Goal: Find specific page/section: Find specific page/section

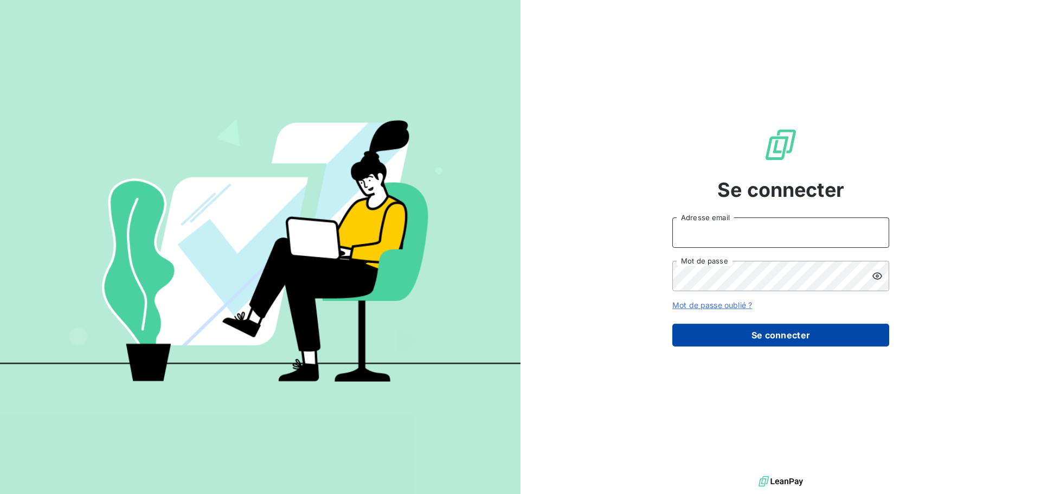
type input "anett.pdl@anett.fr"
click at [736, 338] on button "Se connecter" at bounding box center [781, 335] width 217 height 23
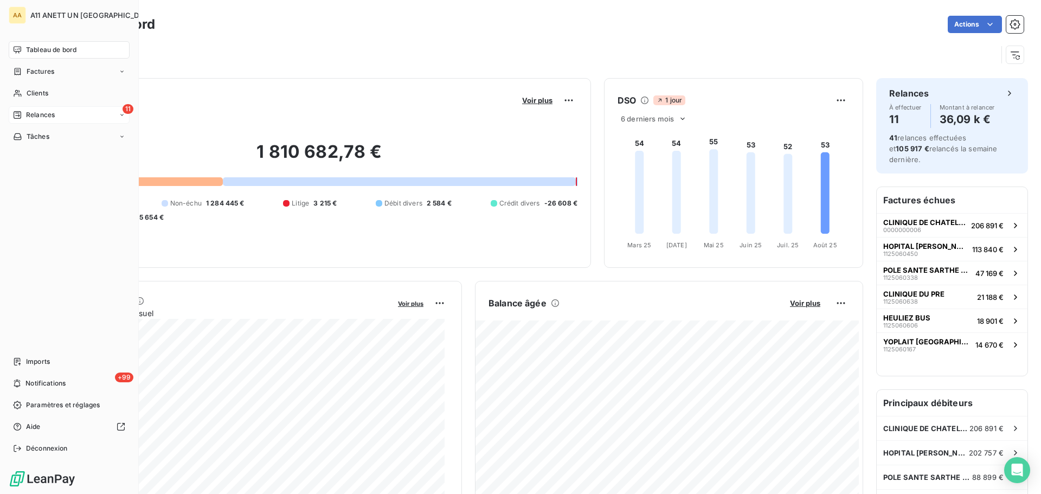
click at [27, 114] on span "Relances" at bounding box center [40, 115] width 29 height 10
